Goal: Information Seeking & Learning: Check status

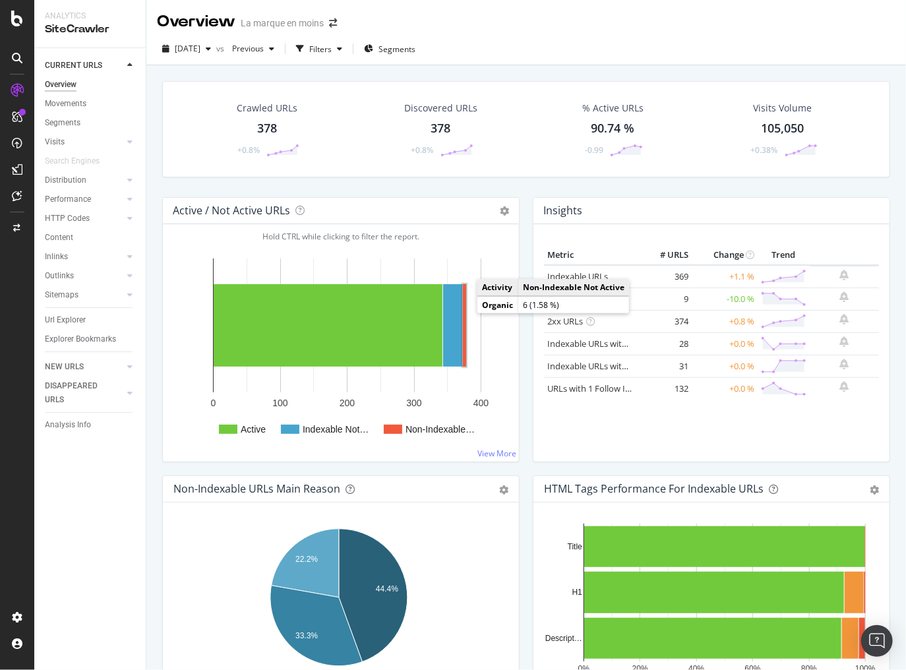
click at [463, 311] on rect "A chart." at bounding box center [464, 325] width 3 height 82
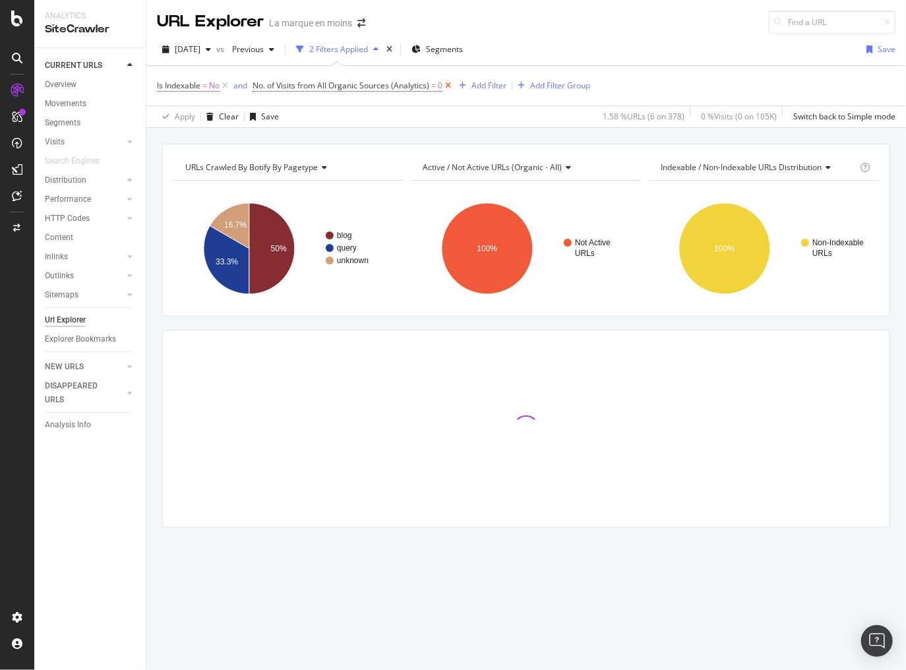
click at [449, 84] on icon at bounding box center [448, 85] width 11 height 13
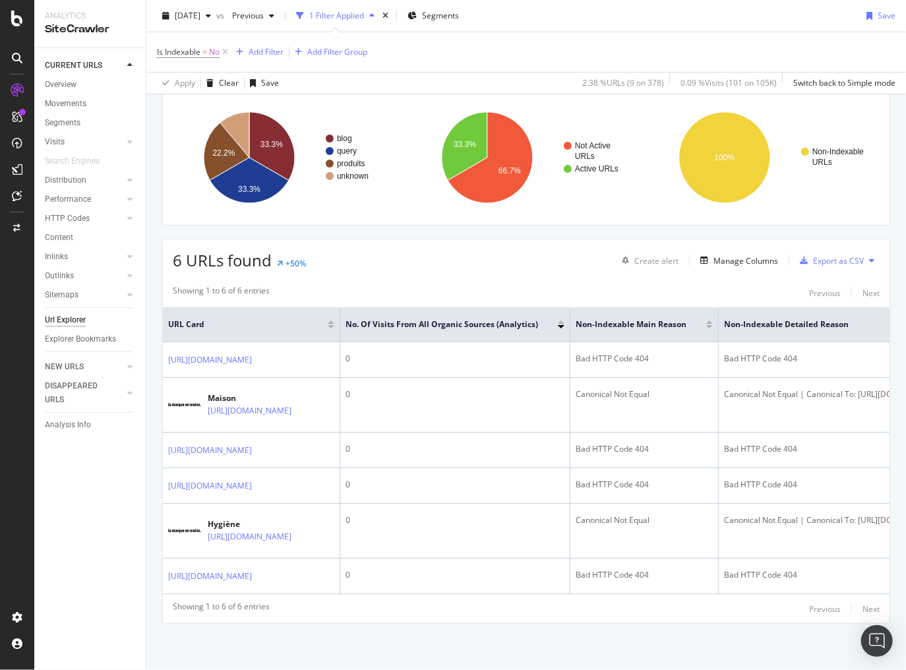
scroll to position [97, 0]
click at [741, 255] on div "Manage Columns" at bounding box center [746, 260] width 65 height 11
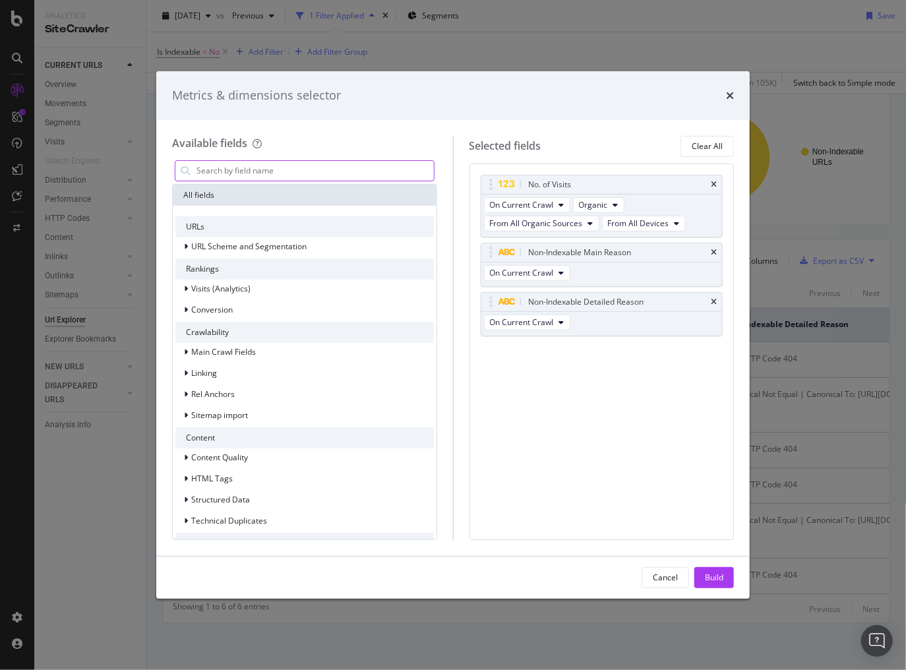
click at [270, 167] on input "modal" at bounding box center [314, 171] width 239 height 20
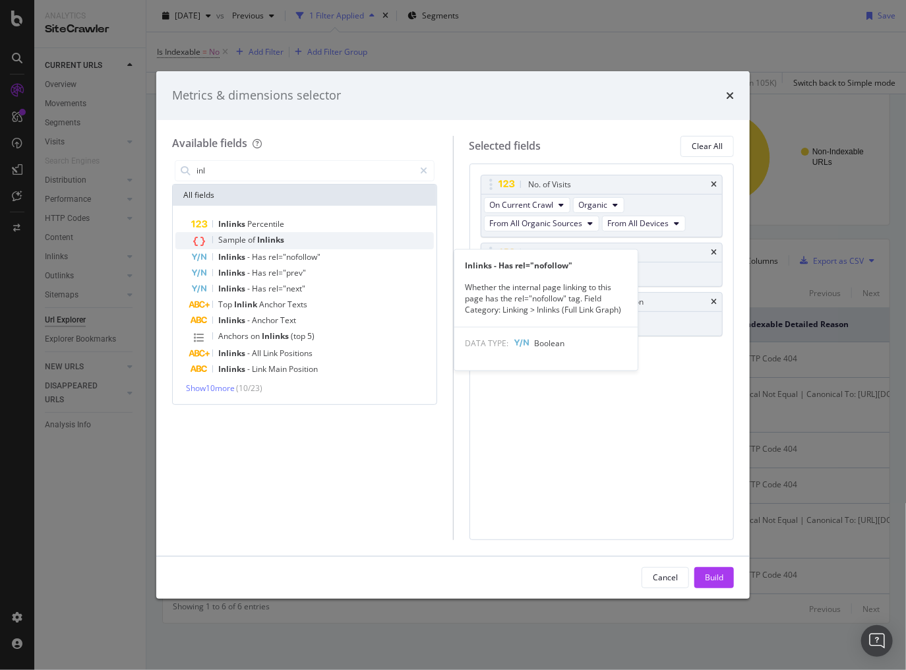
type input "inl"
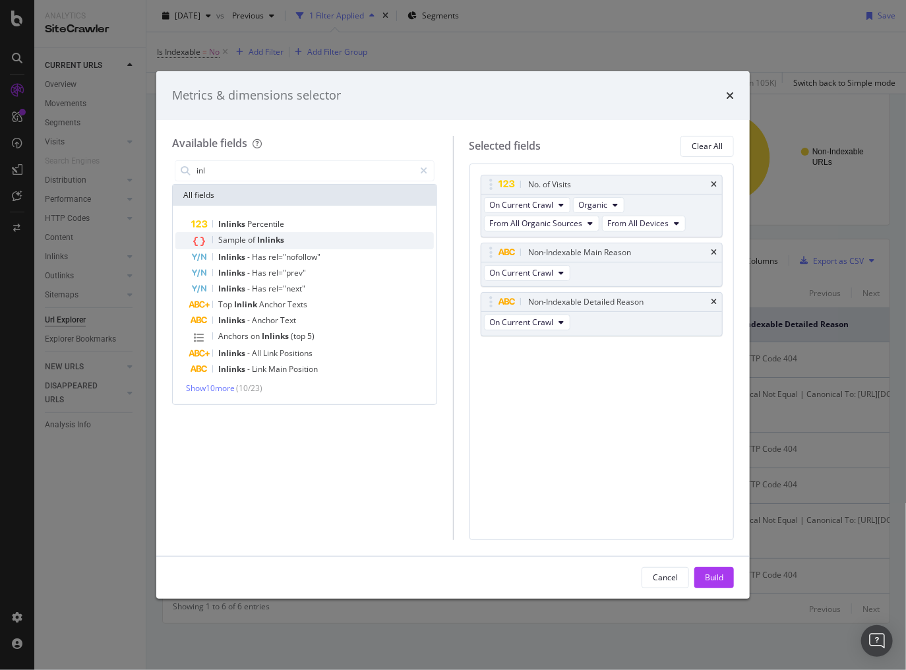
click at [238, 232] on div "Sample of Inlinks" at bounding box center [312, 240] width 243 height 17
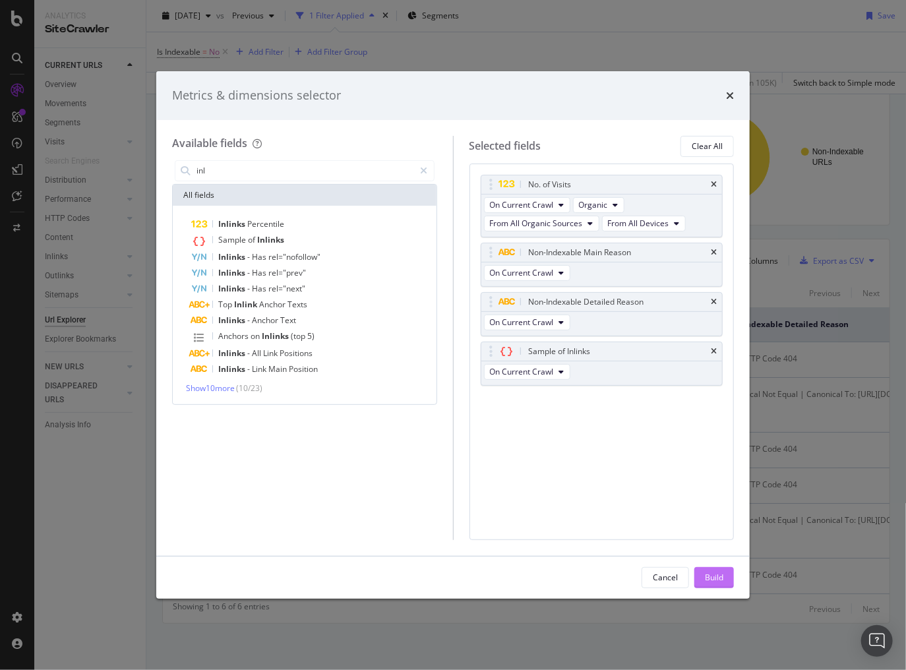
click at [710, 573] on div "Build" at bounding box center [714, 577] width 18 height 11
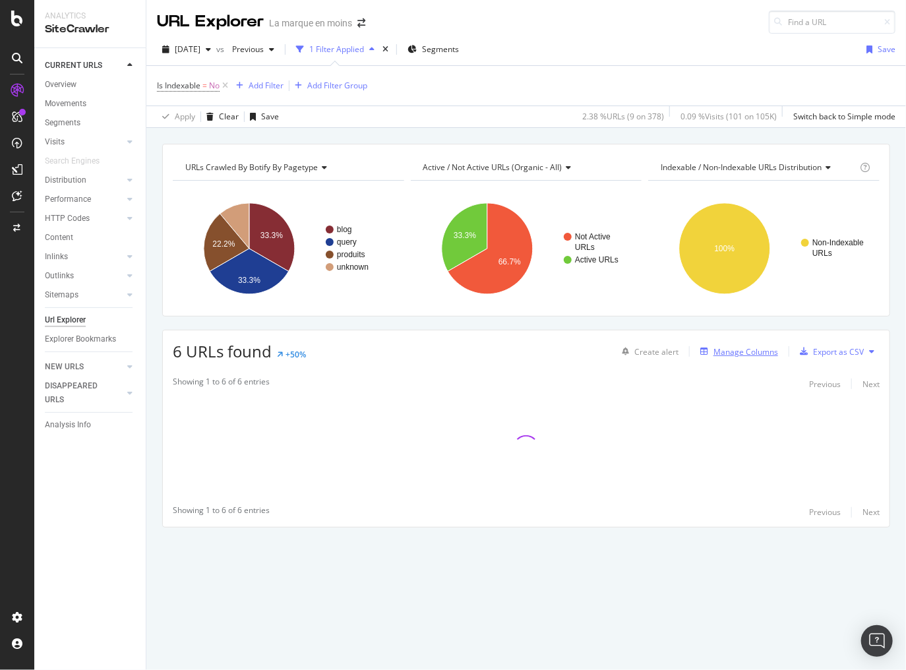
click at [749, 353] on div "Manage Columns" at bounding box center [746, 351] width 65 height 11
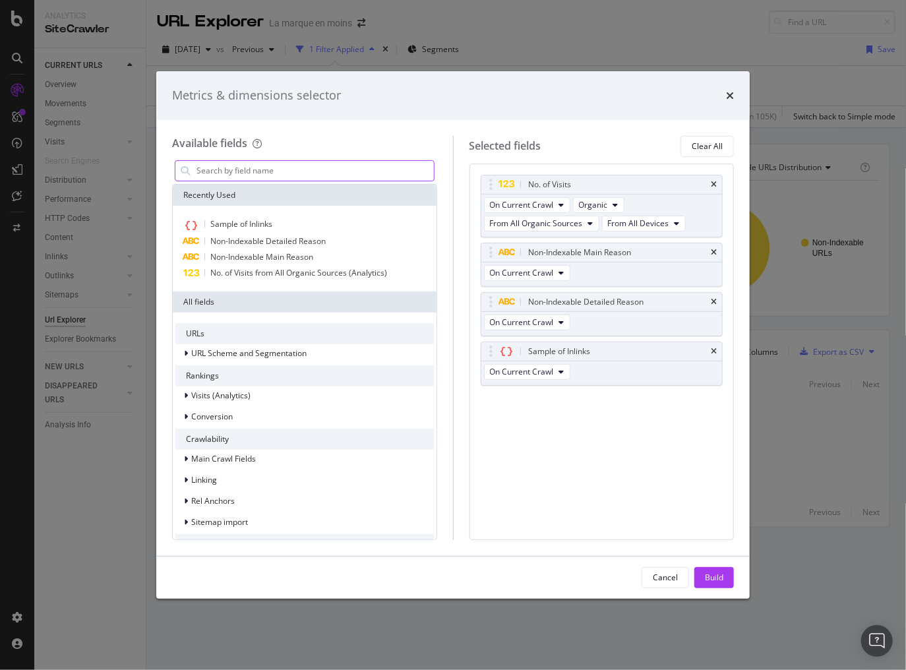
click at [305, 171] on input "modal" at bounding box center [314, 171] width 239 height 20
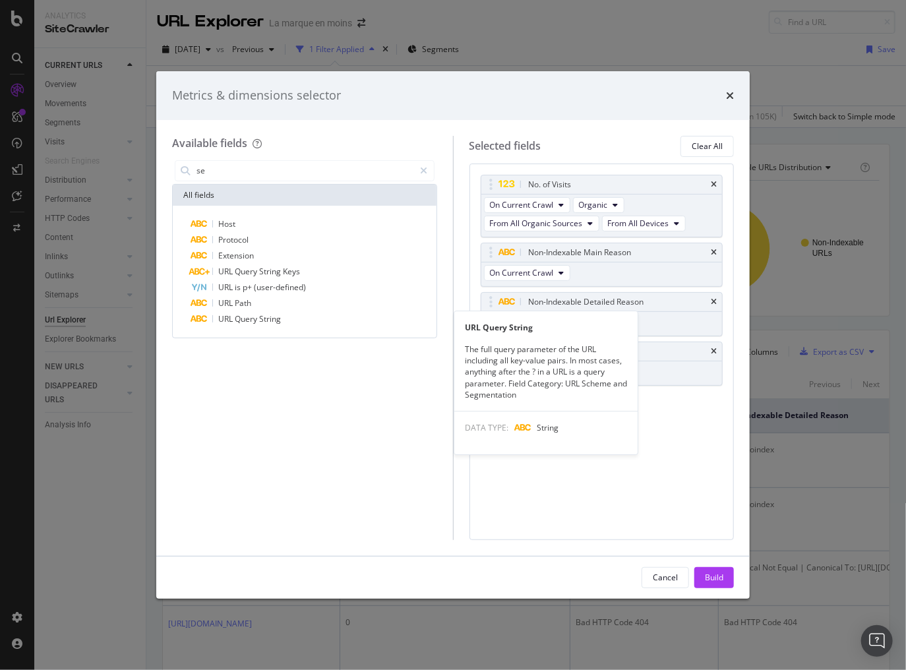
type input "s"
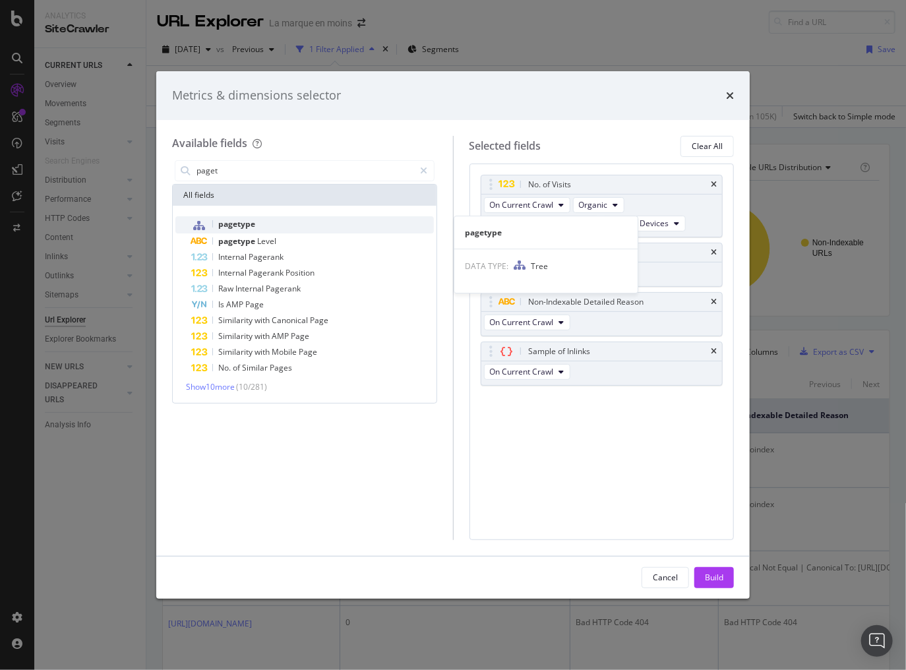
click at [241, 225] on span "pagetype" at bounding box center [236, 223] width 37 height 11
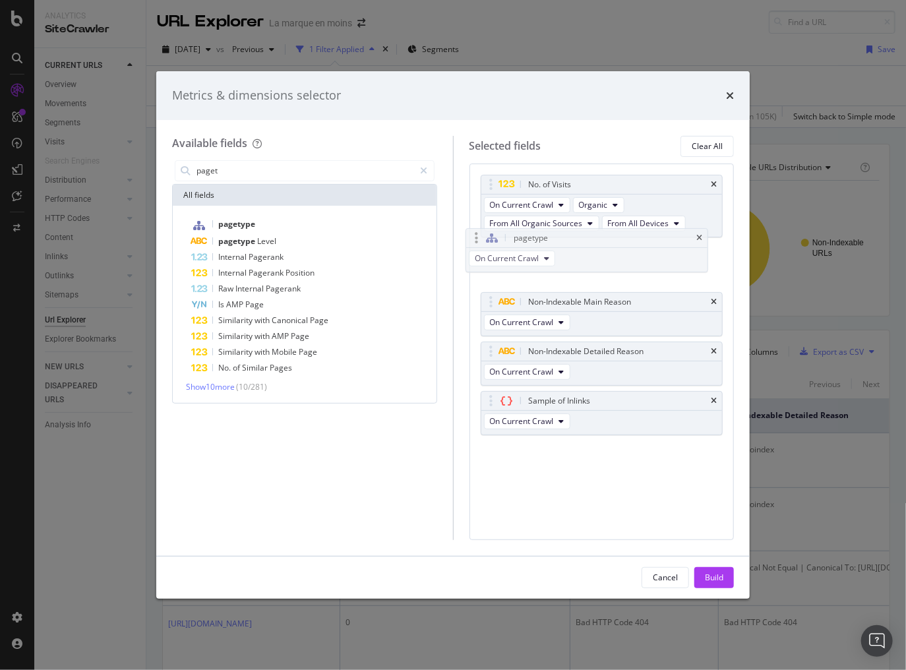
drag, startPoint x: 491, startPoint y: 396, endPoint x: 477, endPoint y: 235, distance: 162.2
click at [477, 235] on body "Analytics SiteCrawler CURRENT URLS Overview Movements Segments Visits Analysis …" at bounding box center [453, 335] width 906 height 670
click at [712, 182] on icon "times" at bounding box center [714, 185] width 6 height 8
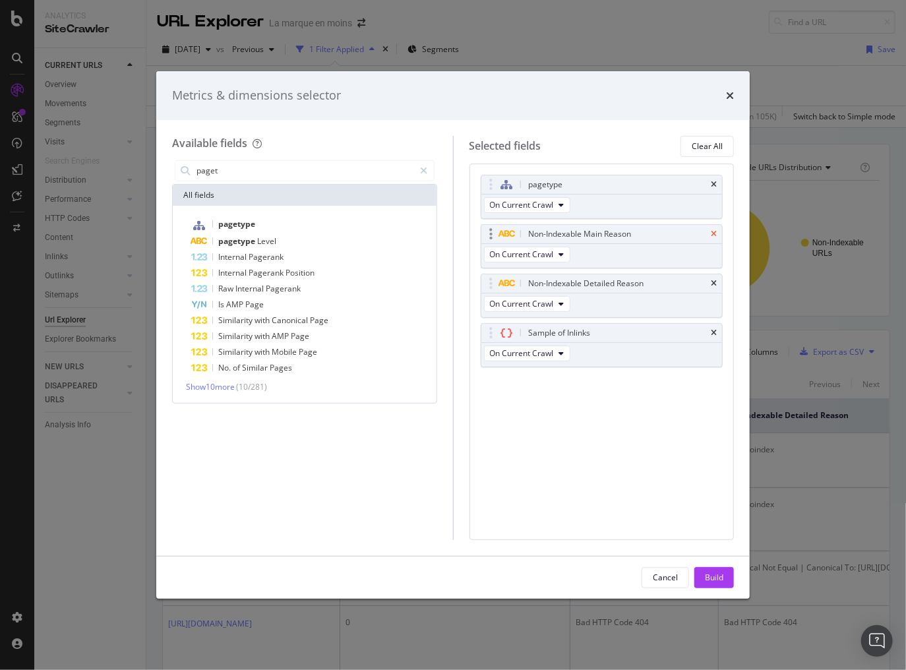
click at [716, 233] on icon "times" at bounding box center [714, 234] width 6 height 8
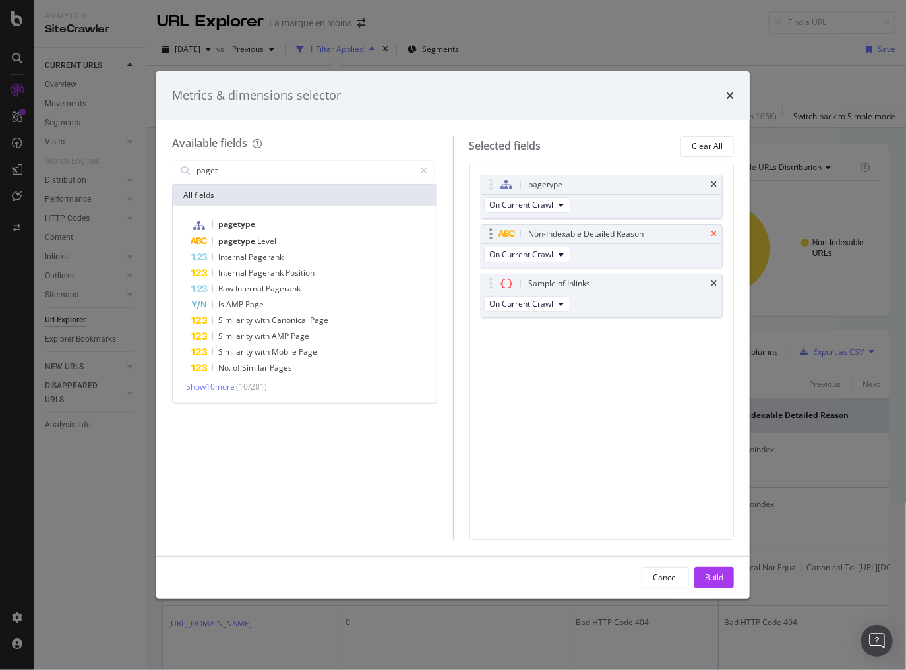
click at [716, 233] on icon "times" at bounding box center [714, 234] width 6 height 8
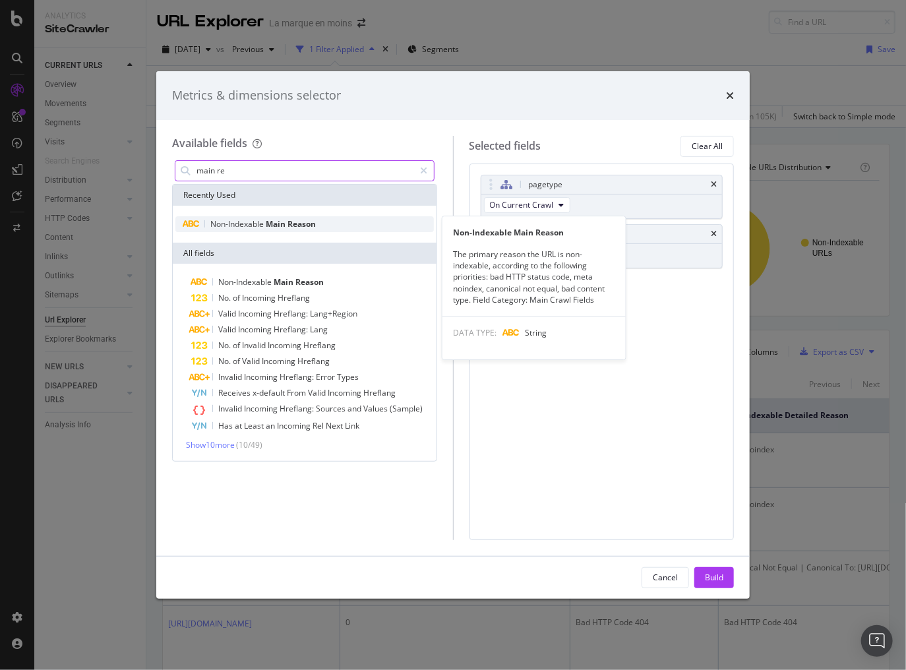
type input "main re"
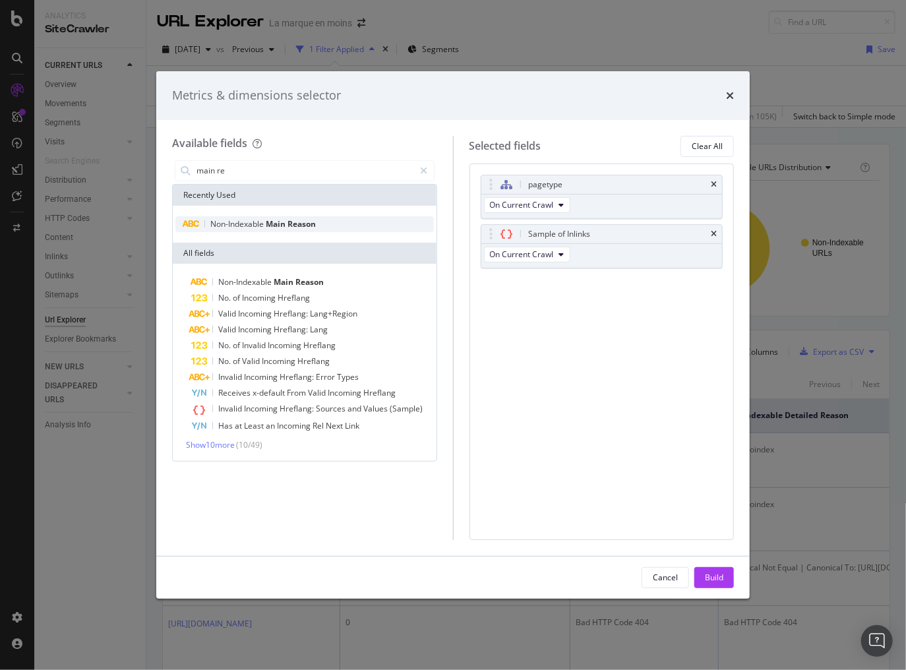
click at [306, 227] on span "Reason" at bounding box center [302, 223] width 28 height 11
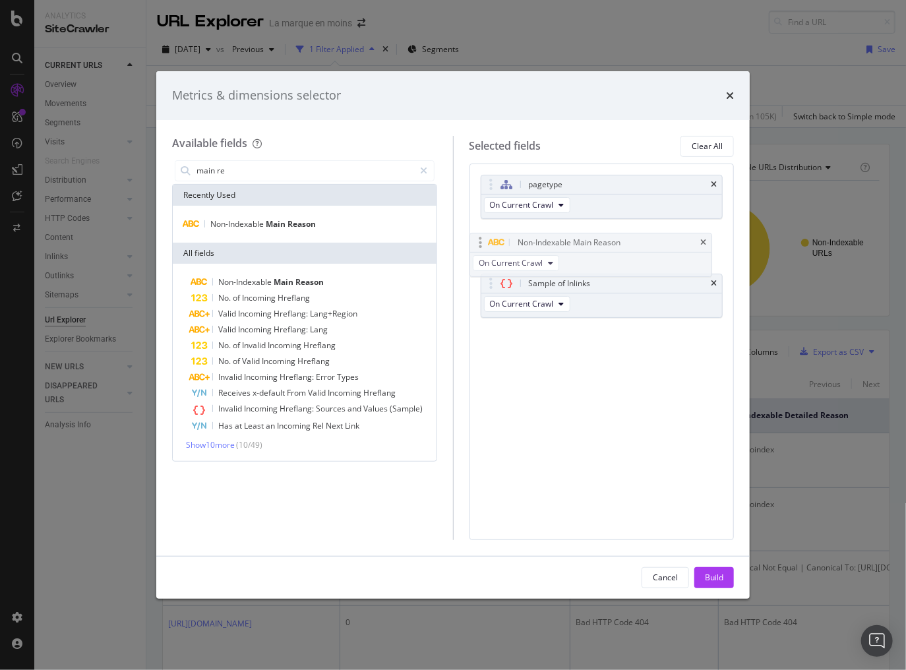
drag, startPoint x: 488, startPoint y: 280, endPoint x: 479, endPoint y: 242, distance: 38.7
click at [476, 237] on body "Analytics SiteCrawler CURRENT URLS Overview Movements Segments Visits Analysis …" at bounding box center [453, 335] width 906 height 670
click at [722, 576] on div "Build" at bounding box center [714, 577] width 18 height 11
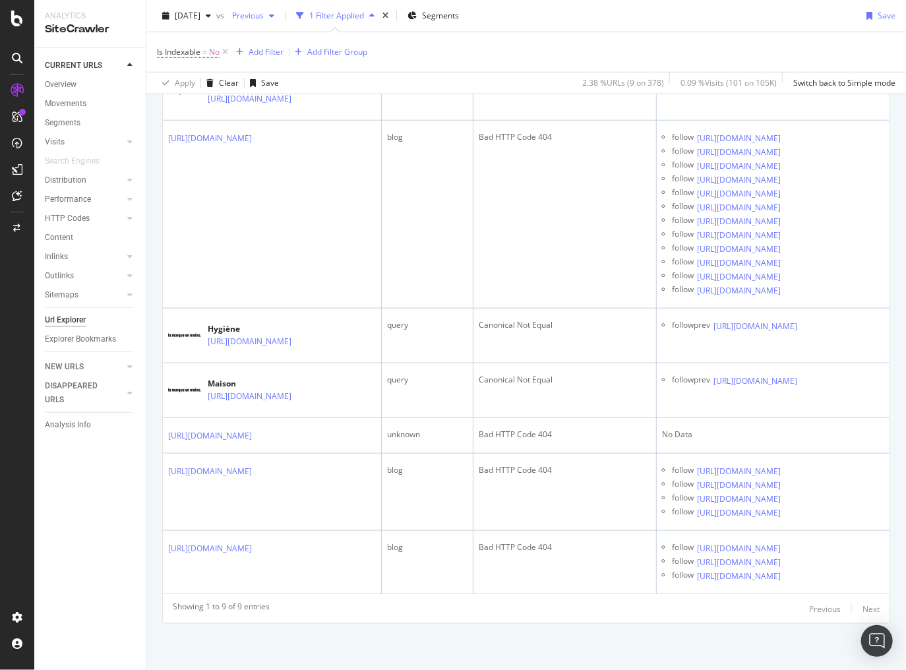
click at [264, 17] on span "Previous" at bounding box center [245, 15] width 37 height 11
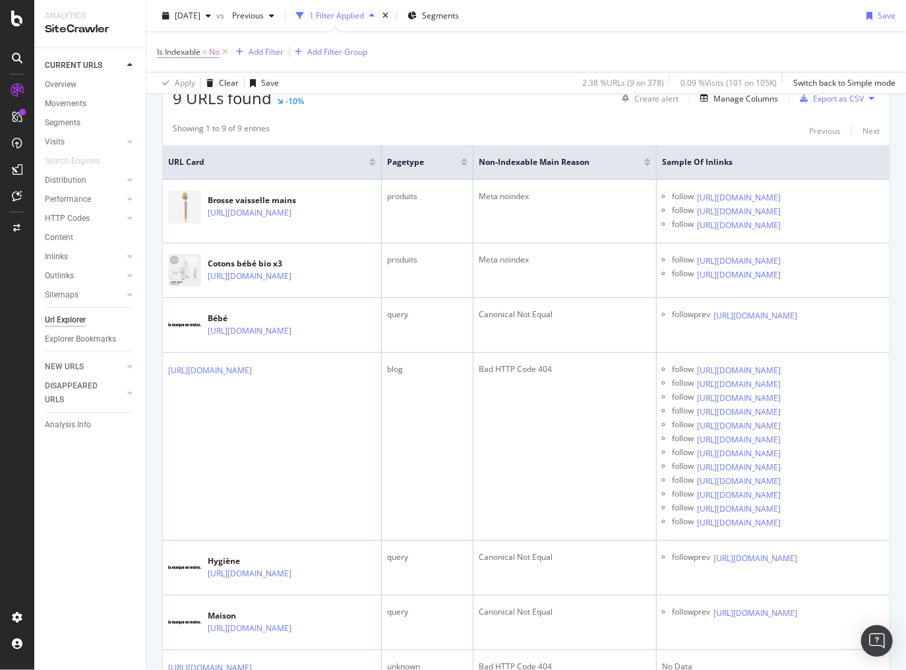
scroll to position [234, 0]
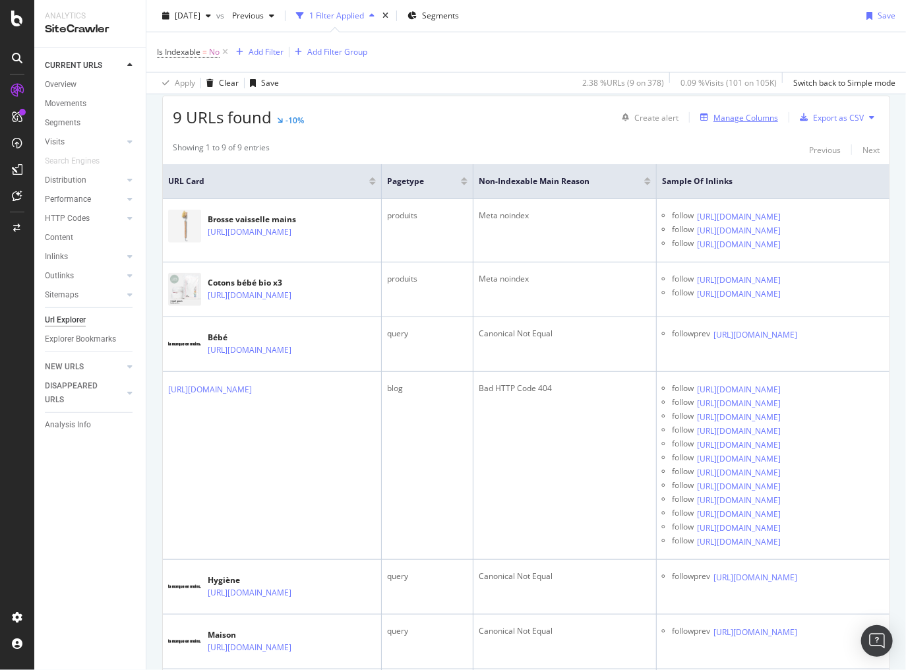
click at [758, 114] on div "Manage Columns" at bounding box center [746, 117] width 65 height 11
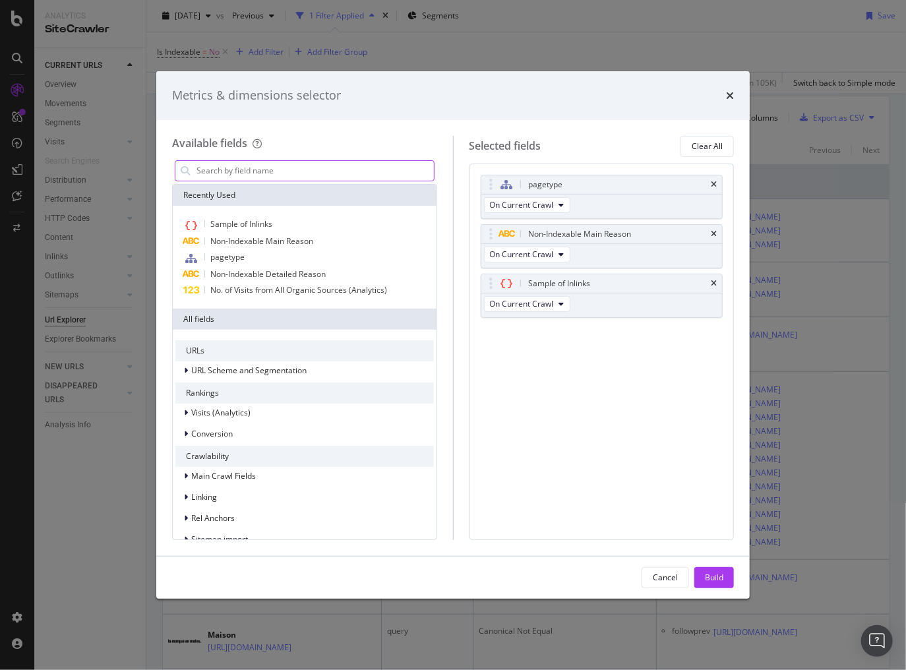
click at [372, 177] on input "modal" at bounding box center [314, 171] width 239 height 20
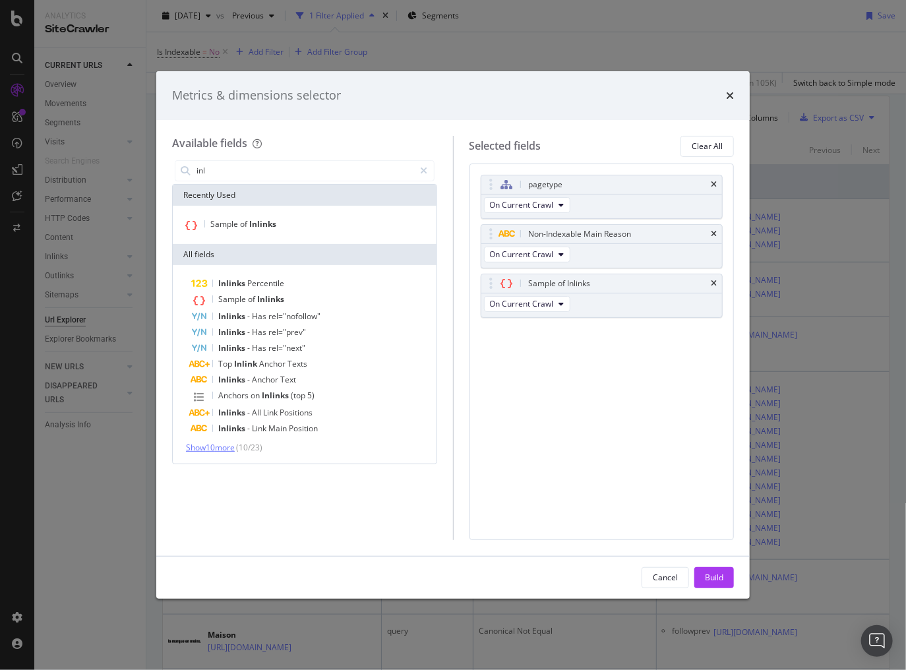
type input "inl"
click at [228, 449] on span "Show 10 more" at bounding box center [210, 447] width 49 height 11
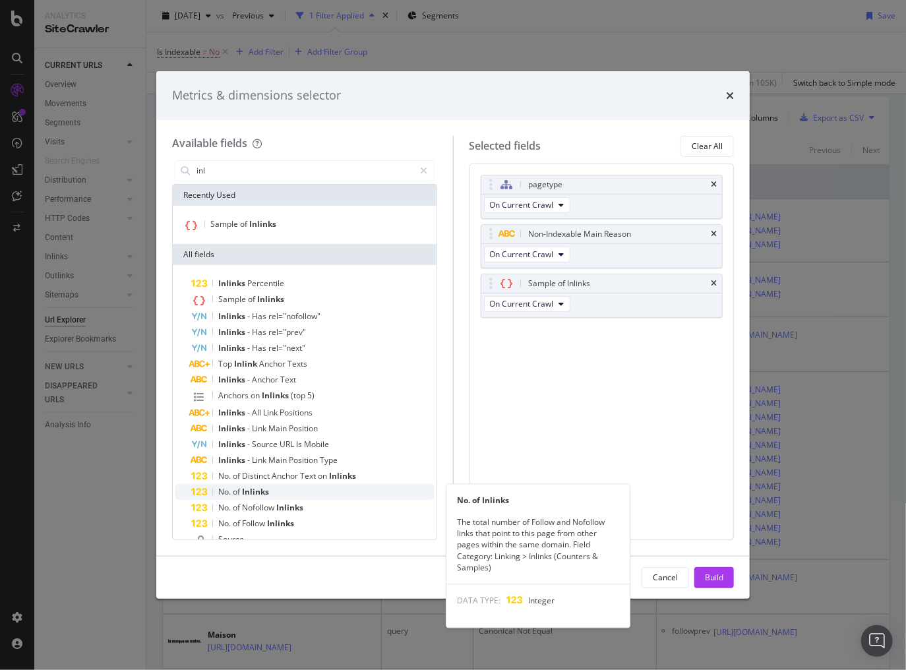
click at [255, 495] on span "Inlinks" at bounding box center [255, 491] width 27 height 11
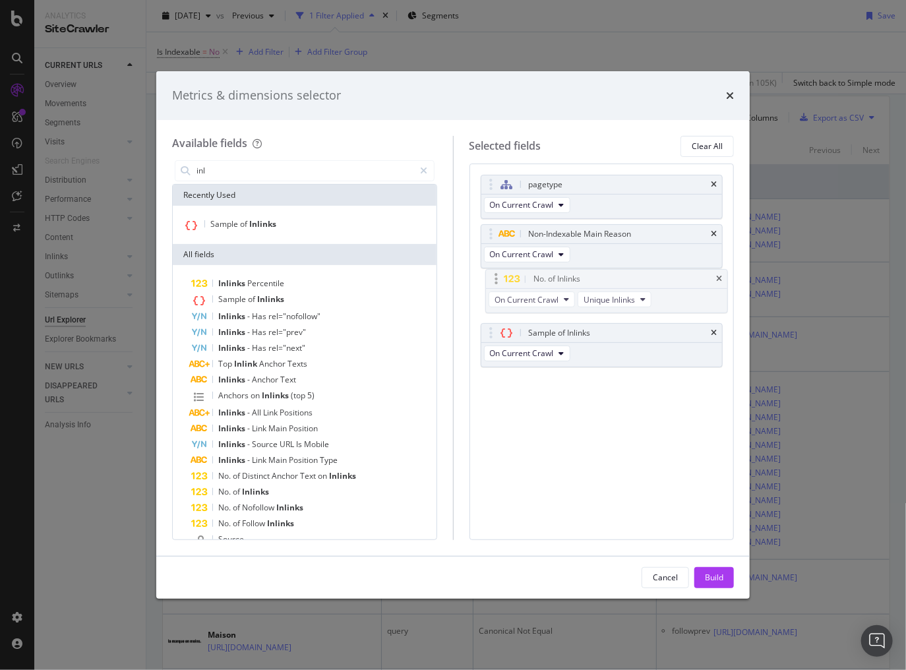
drag, startPoint x: 487, startPoint y: 326, endPoint x: 491, endPoint y: 273, distance: 53.0
click at [491, 273] on body "Analytics SiteCrawler CURRENT URLS Overview Movements Segments Visits Analysis …" at bounding box center [453, 335] width 906 height 670
click at [718, 575] on div "Build" at bounding box center [714, 577] width 18 height 11
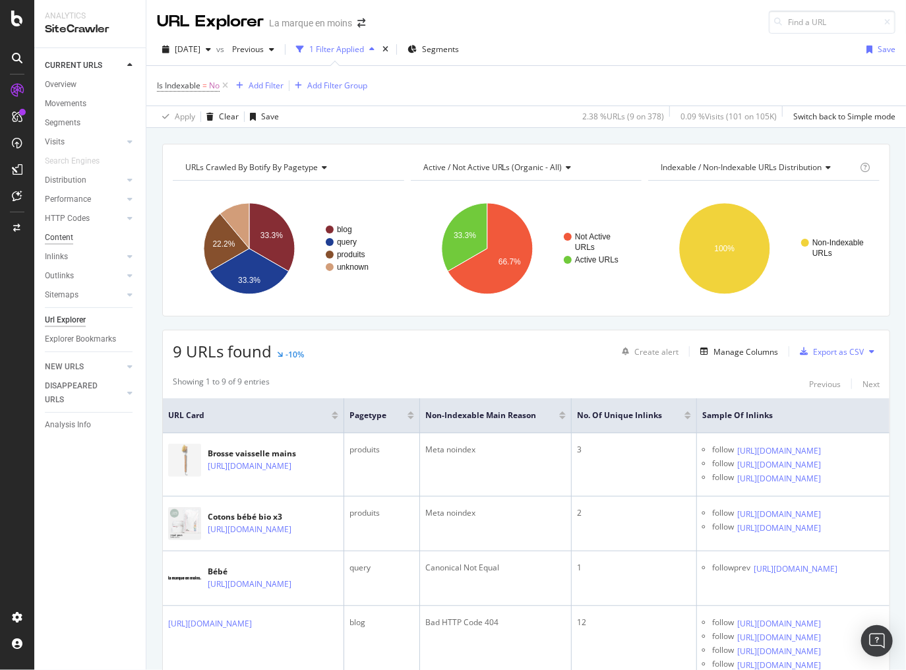
click at [65, 236] on div "Content" at bounding box center [59, 238] width 28 height 14
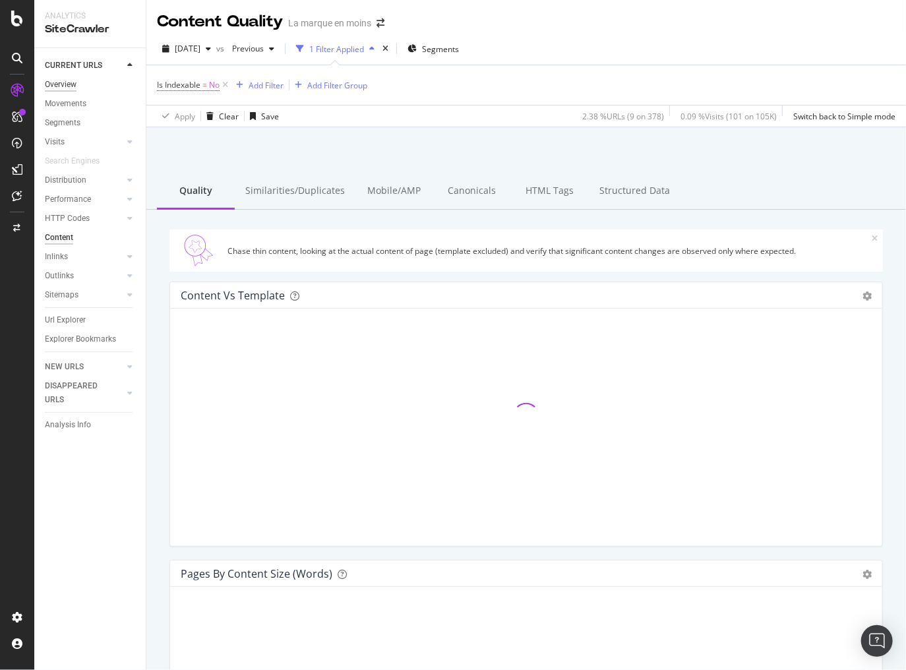
click at [67, 84] on div "Overview" at bounding box center [61, 85] width 32 height 14
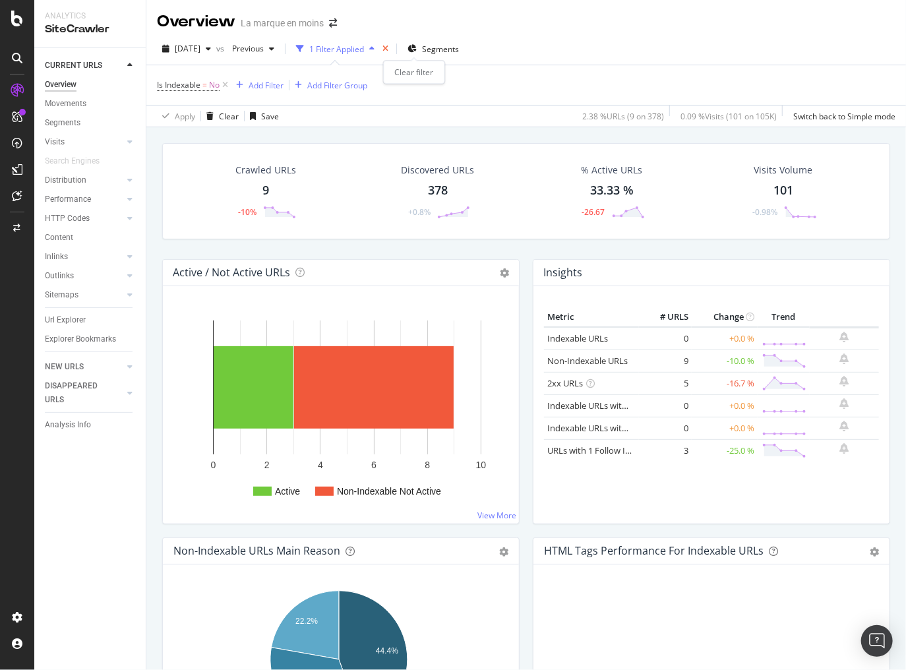
click at [388, 48] on icon "times" at bounding box center [386, 49] width 6 height 8
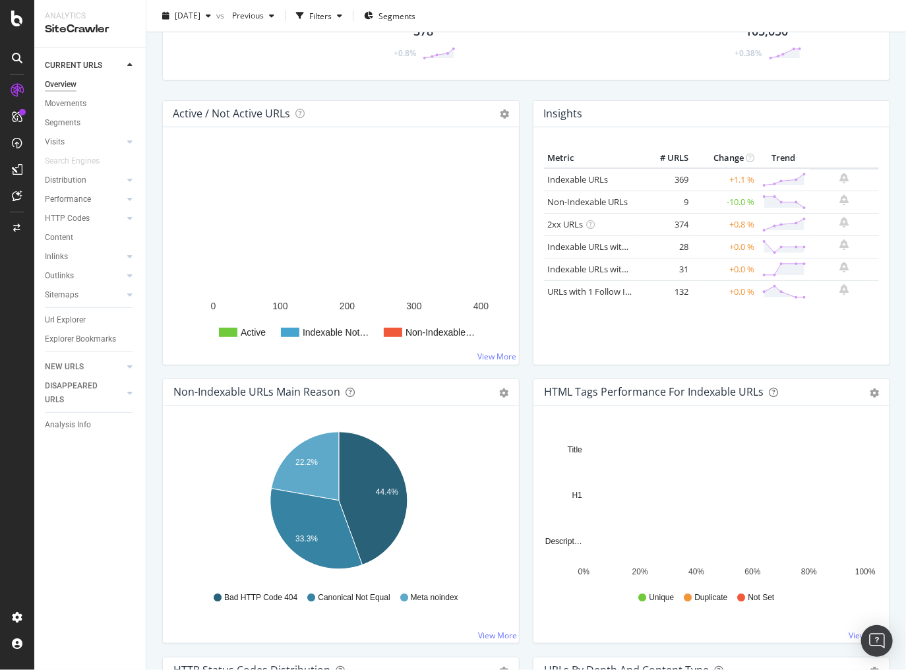
scroll to position [106, 0]
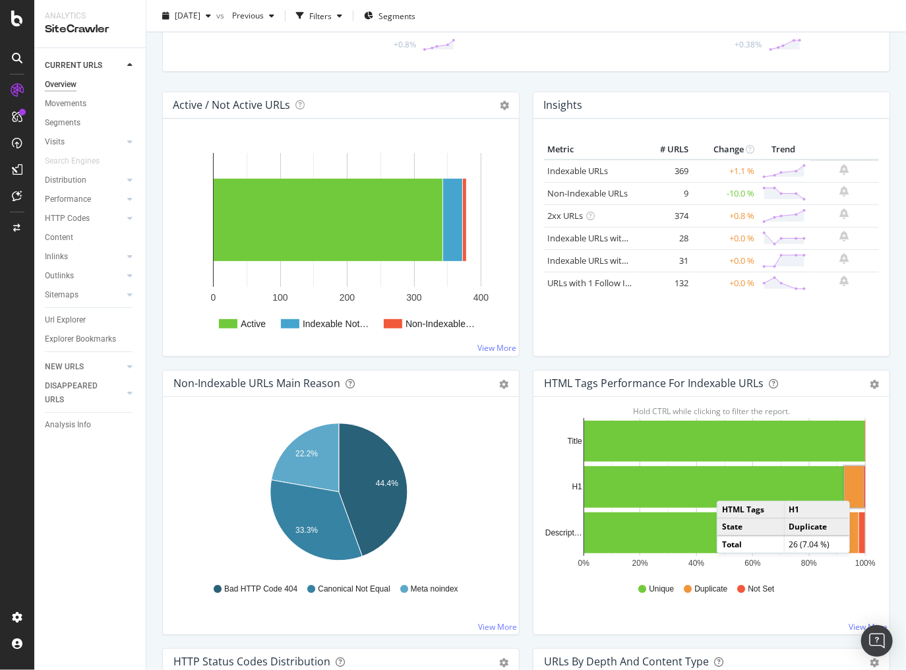
click at [852, 487] on rect "A chart." at bounding box center [854, 487] width 19 height 42
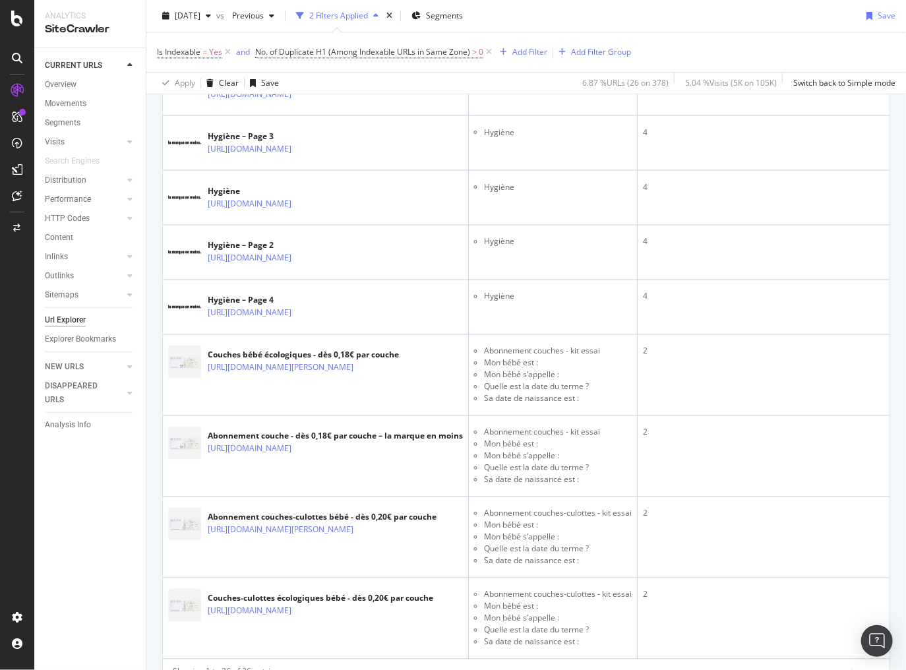
scroll to position [1319, 0]
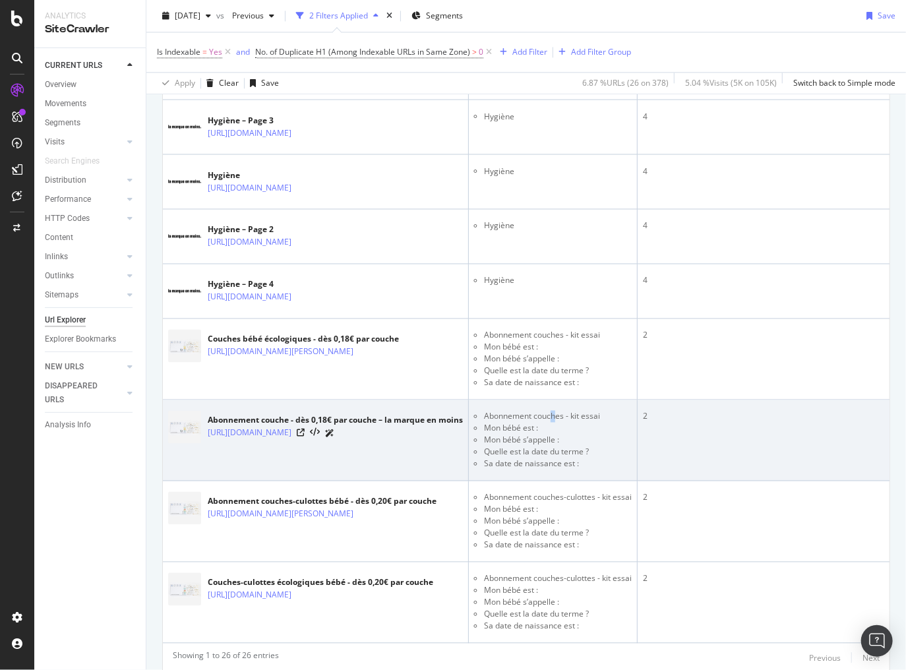
drag, startPoint x: 575, startPoint y: 398, endPoint x: 584, endPoint y: 396, distance: 9.6
click at [578, 400] on td "Abonnement couches - kit essai Mon bébé est : Mon bébé s’appelle : Quelle est l…" at bounding box center [553, 440] width 169 height 81
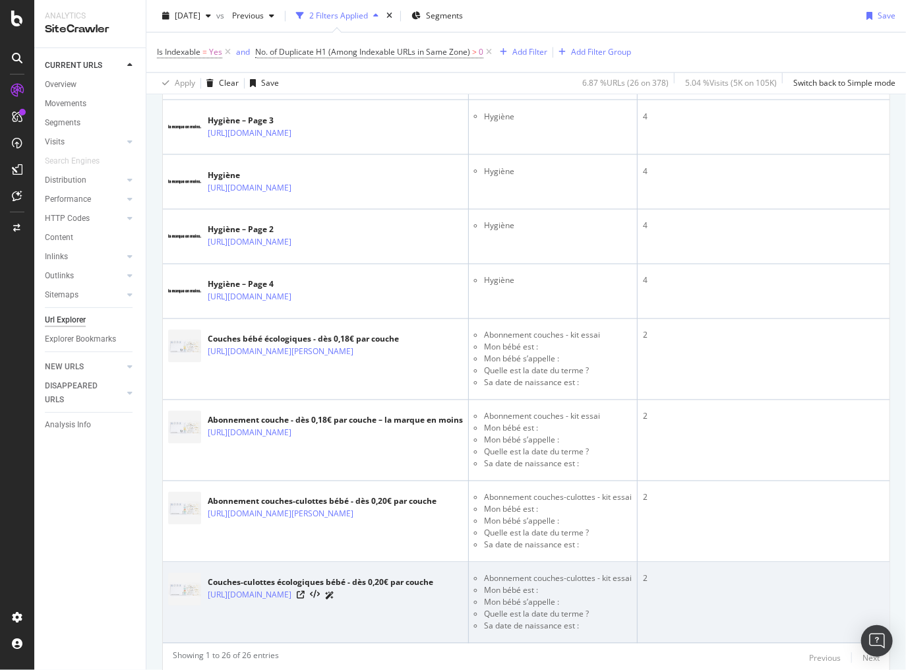
click at [672, 565] on td "2" at bounding box center [772, 602] width 268 height 81
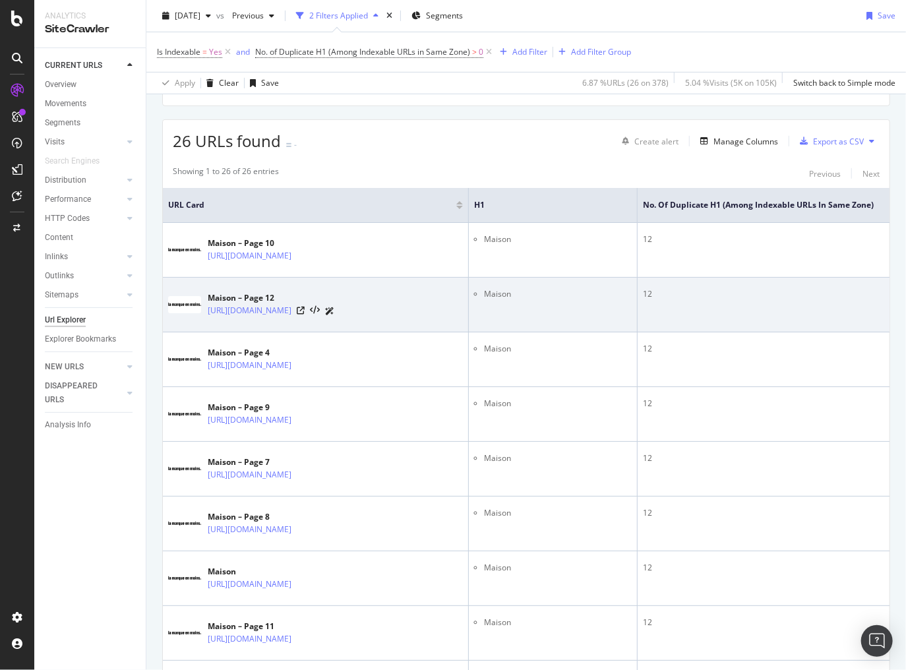
scroll to position [0, 0]
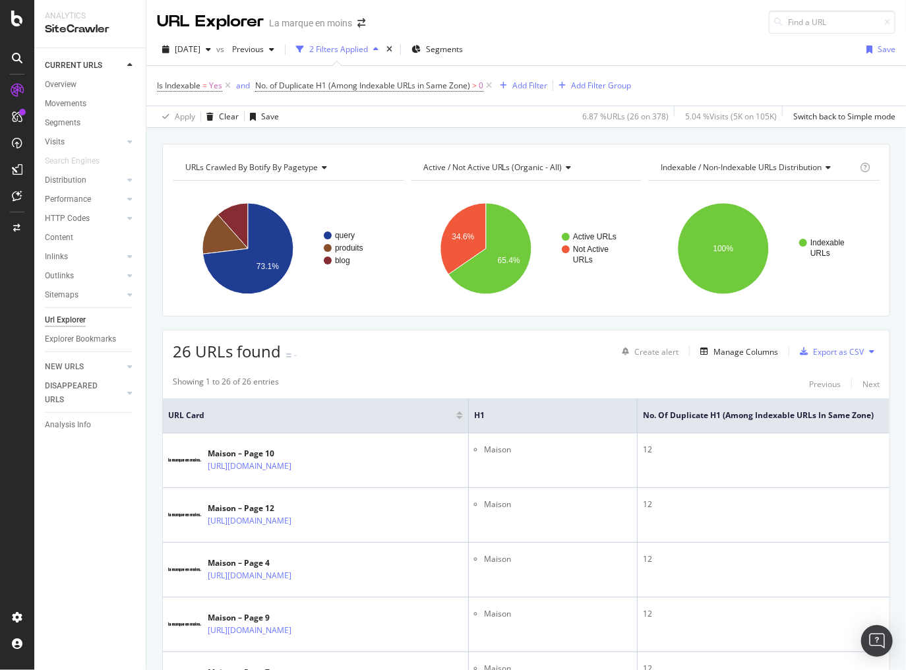
click at [396, 379] on div "Showing 1 to 26 of 26 entries Previous Next" at bounding box center [526, 384] width 727 height 16
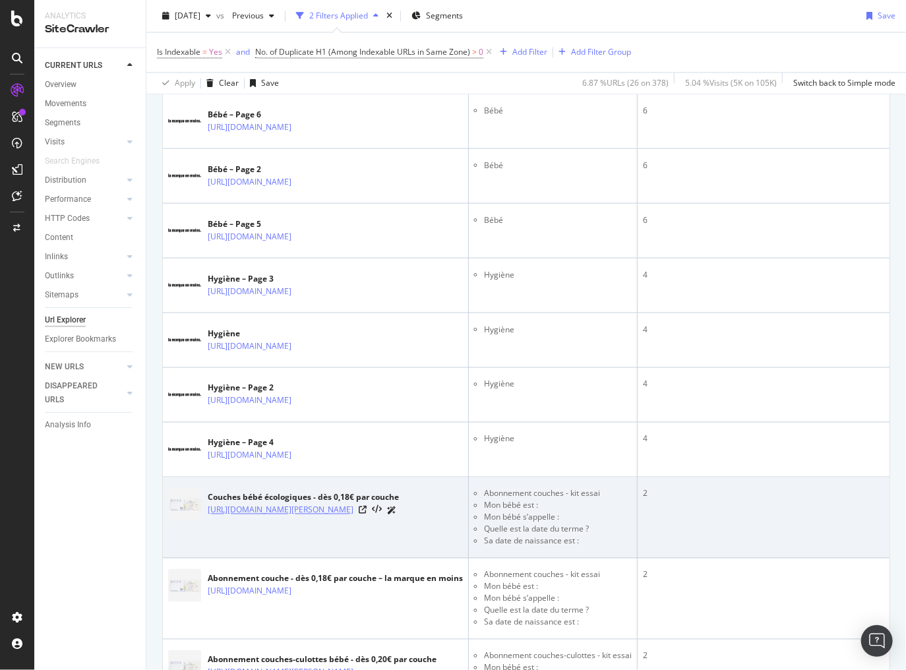
scroll to position [1371, 0]
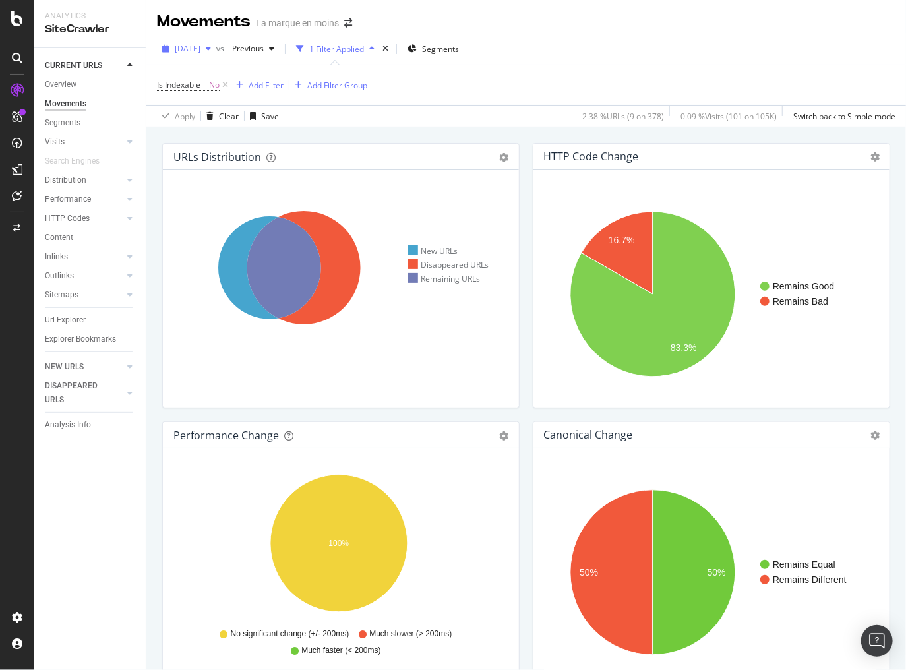
click at [211, 47] on icon "button" at bounding box center [208, 49] width 5 height 8
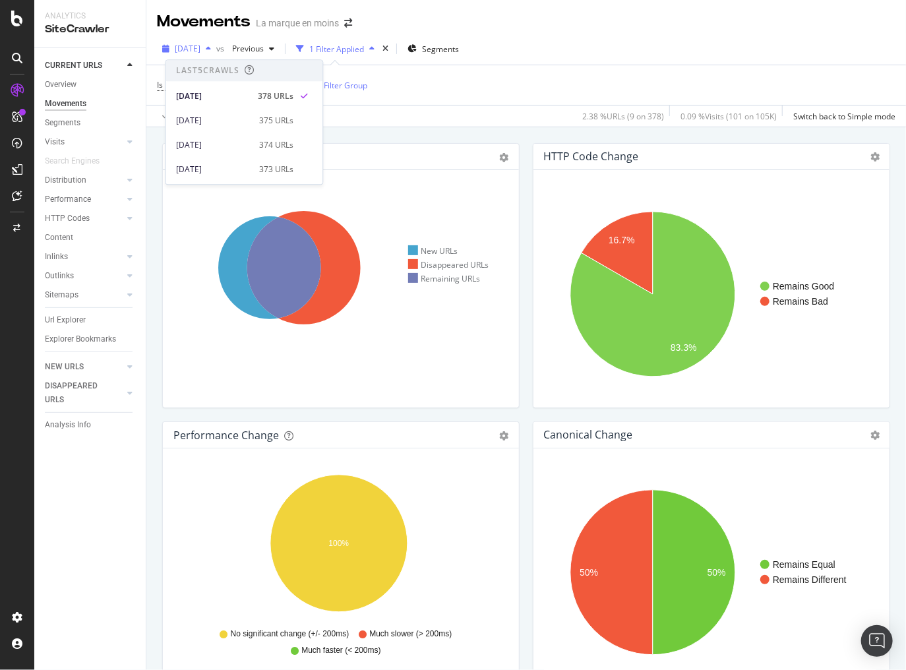
click at [211, 47] on icon "button" at bounding box center [208, 49] width 5 height 8
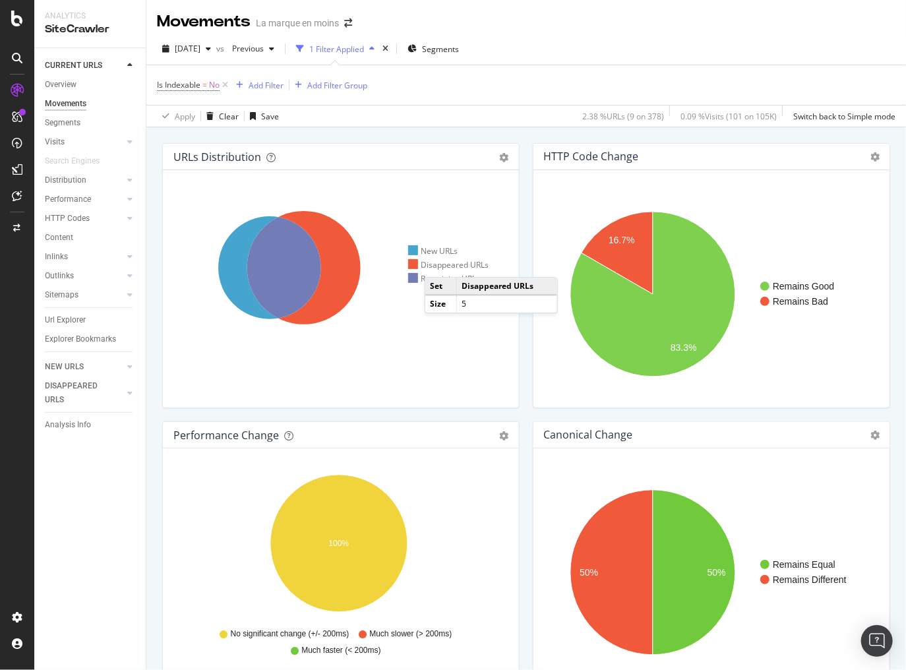
click at [438, 264] on div "Disappeared URLs" at bounding box center [448, 264] width 81 height 11
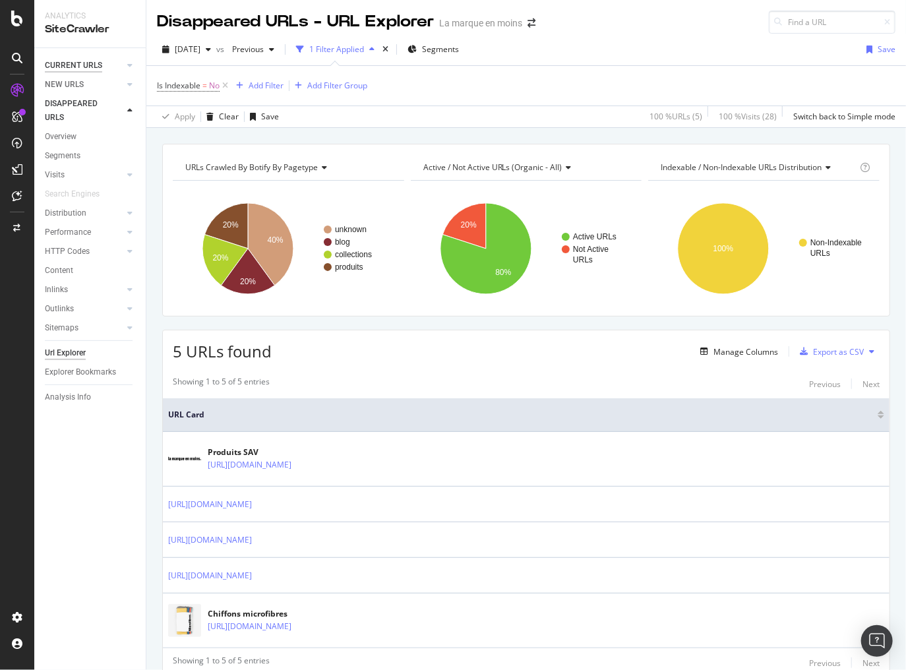
click at [84, 67] on div "CURRENT URLS" at bounding box center [73, 66] width 57 height 14
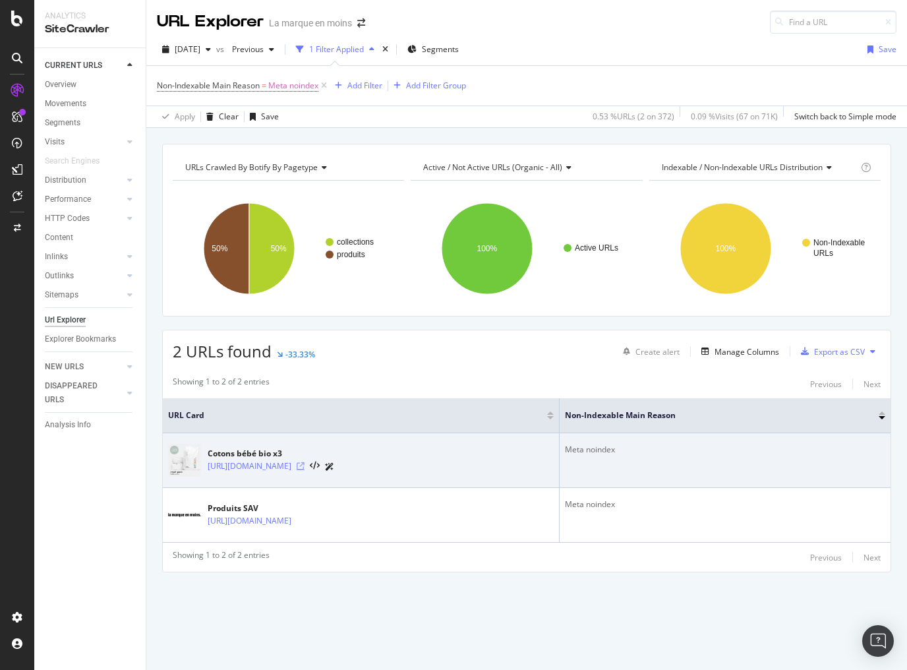
click at [305, 465] on icon at bounding box center [301, 466] width 8 height 8
